Goal: Find specific page/section: Find specific page/section

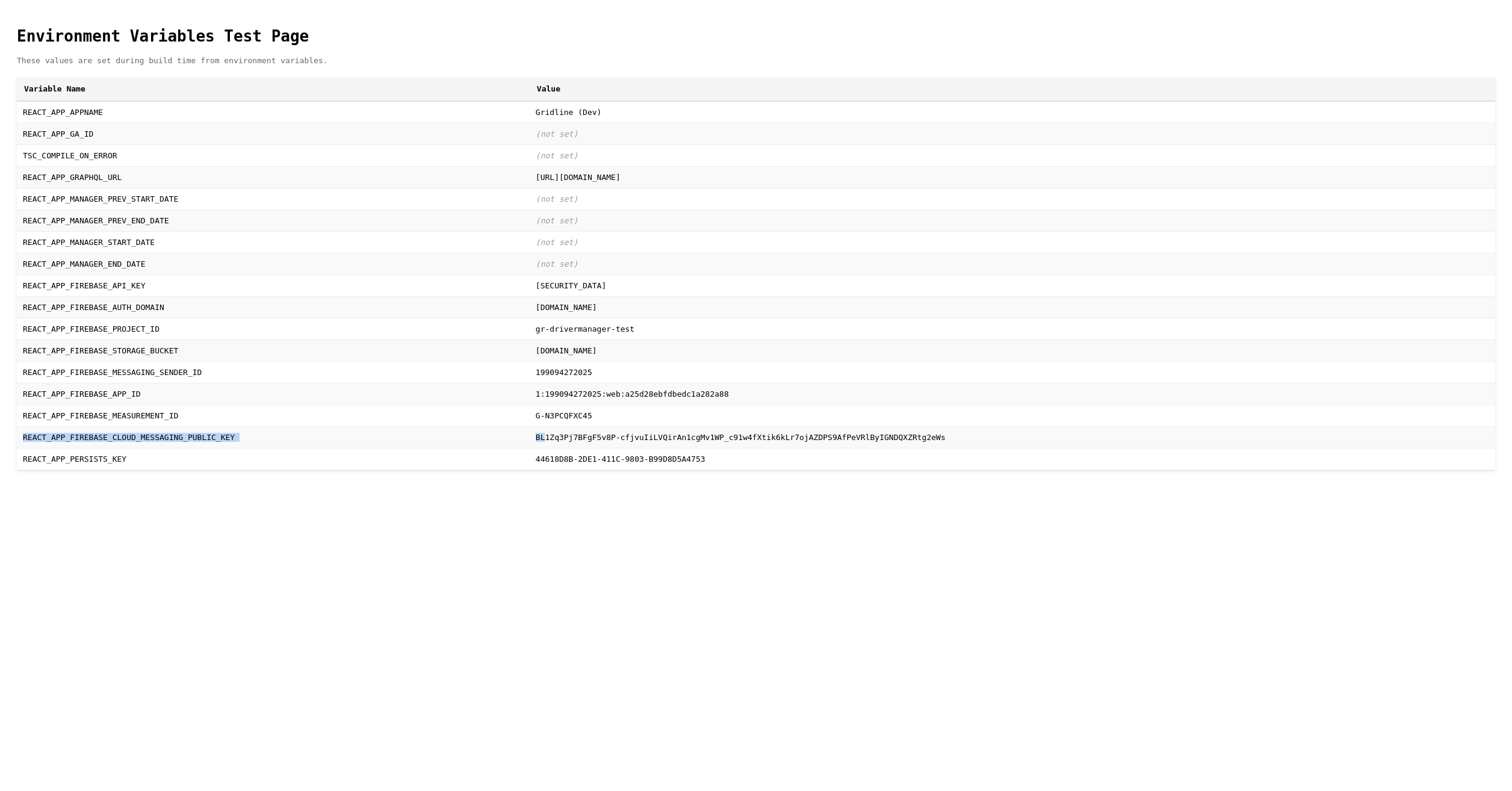
drag, startPoint x: 278, startPoint y: 525, endPoint x: 608, endPoint y: 496, distance: 331.3
click at [608, 470] on tbody "REACT_APP_APPNAME Gridline (Dev) REACT_APP_GA_ID (not set) TSC_COMPILE_ON_ERROR…" at bounding box center [756, 285] width 1478 height 369
drag, startPoint x: 608, startPoint y: 496, endPoint x: 503, endPoint y: 534, distance: 111.7
click at [530, 448] on td "BL1Zq3Pj7BFgF5v8P-cfjvuIiLVQirAn1cgMv1WP_c91w4fXtik6kLr7ojAZDPS9AfPeVRlByIGNDQX…" at bounding box center [1012, 437] width 965 height 22
click at [289, 56] on p "These values are set during build time from environment variables." at bounding box center [756, 60] width 1478 height 9
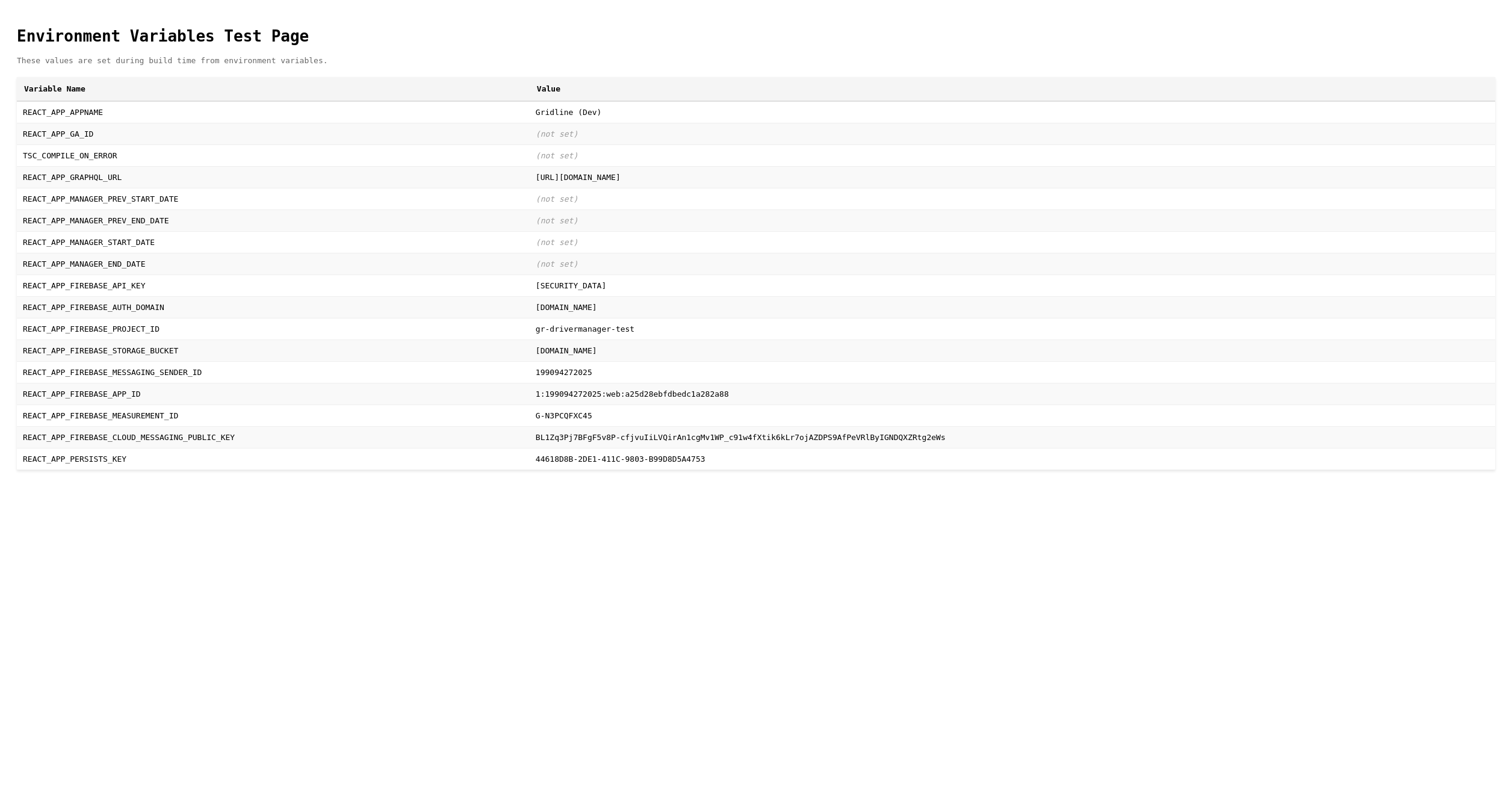
click at [905, 482] on body "Environment Variables Test Page These values are set during build time from env…" at bounding box center [756, 244] width 1502 height 477
